Goal: Information Seeking & Learning: Learn about a topic

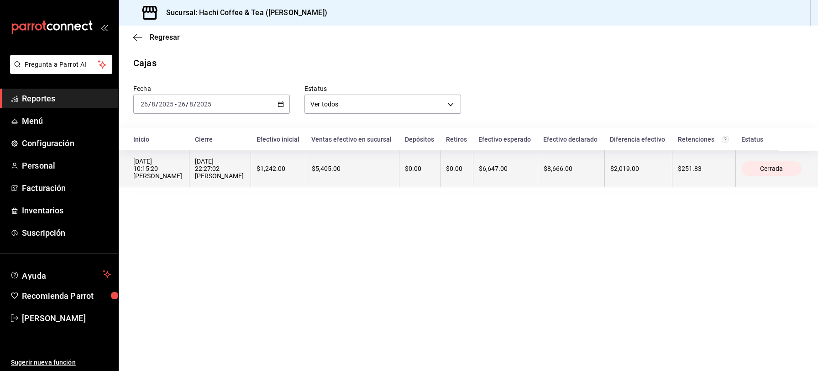
click at [405, 172] on div "$0.00" at bounding box center [420, 168] width 30 height 7
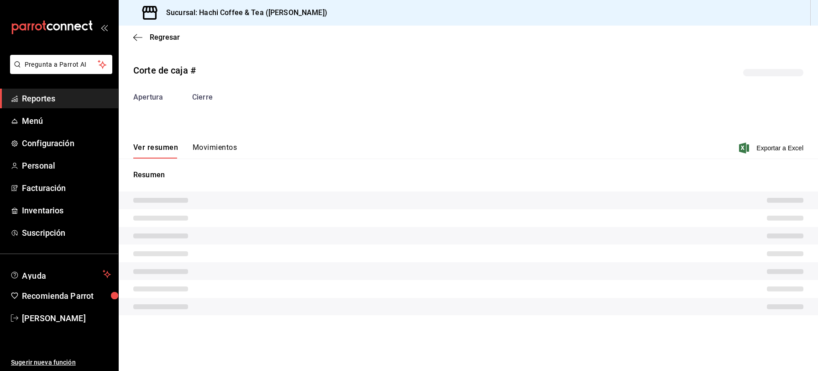
click at [401, 173] on p "Resumen" at bounding box center [468, 174] width 670 height 11
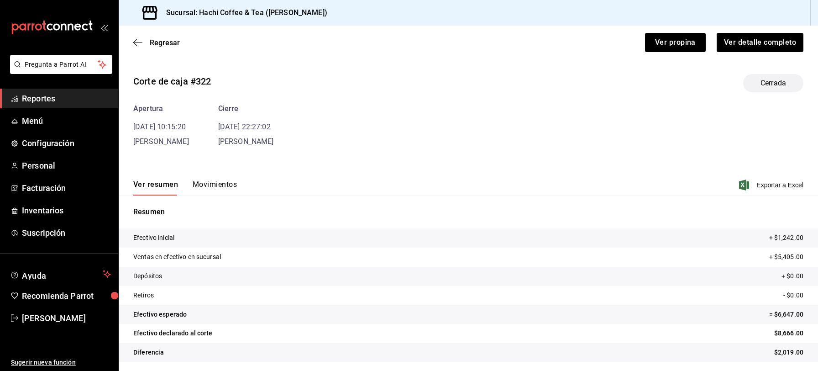
click at [54, 100] on span "Reportes" at bounding box center [66, 98] width 89 height 12
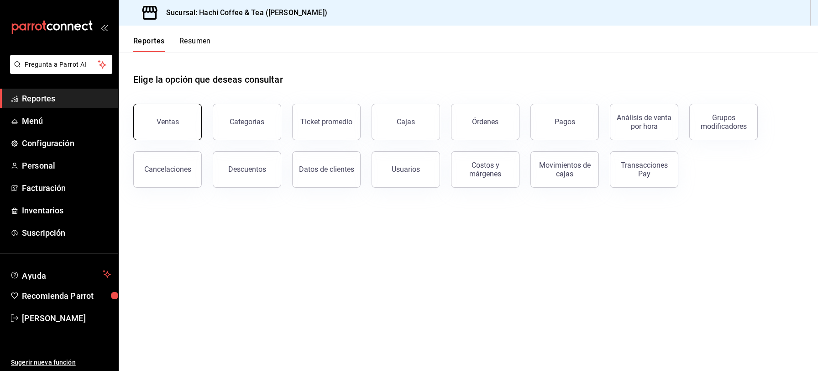
click at [144, 123] on button "Ventas" at bounding box center [167, 122] width 69 height 37
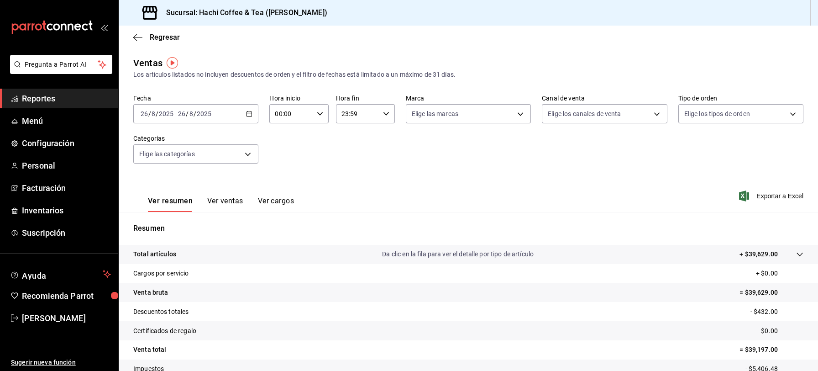
click at [77, 102] on span "Reportes" at bounding box center [66, 98] width 89 height 12
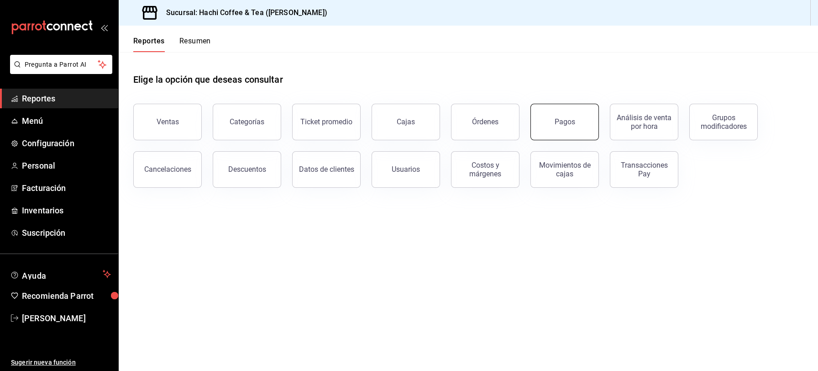
click at [563, 128] on button "Pagos" at bounding box center [565, 122] width 69 height 37
